Goal: Information Seeking & Learning: Learn about a topic

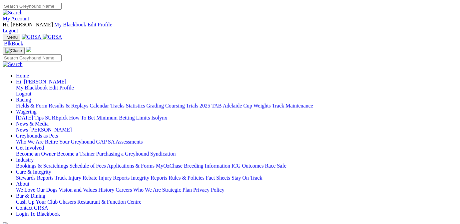
click at [88, 103] on link "Results & Replays" at bounding box center [69, 106] width 40 height 6
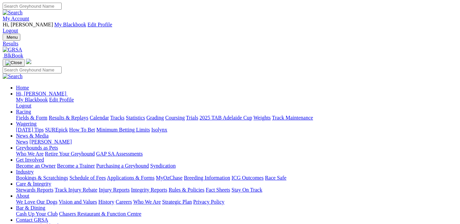
click at [27, 115] on link "Fields & Form" at bounding box center [31, 118] width 31 height 6
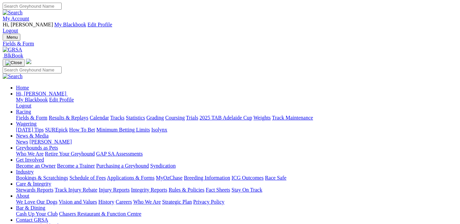
type input "Monday, 18 Aug 2025"
click at [22, 115] on link "Fields & Form" at bounding box center [31, 118] width 31 height 6
